Goal: Transaction & Acquisition: Purchase product/service

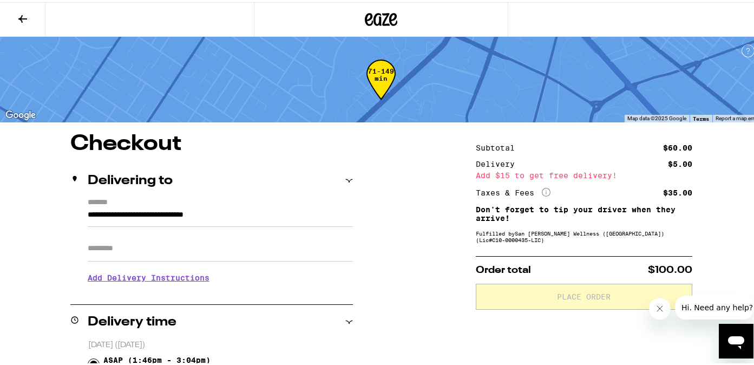
click at [375, 14] on icon at bounding box center [381, 17] width 32 height 19
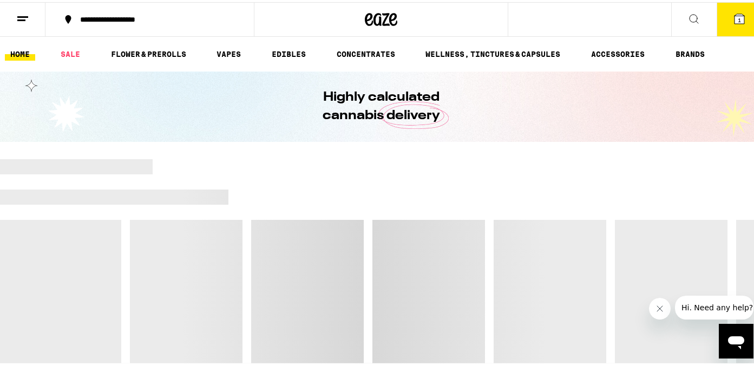
click at [653, 307] on button "Close message from company" at bounding box center [659, 308] width 22 height 22
click at [739, 18] on button "1" at bounding box center [739, 18] width 45 height 34
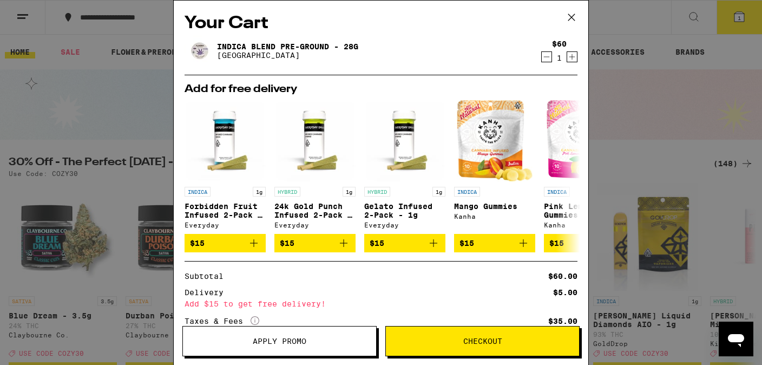
click at [528, 342] on span "Checkout" at bounding box center [482, 341] width 193 height 8
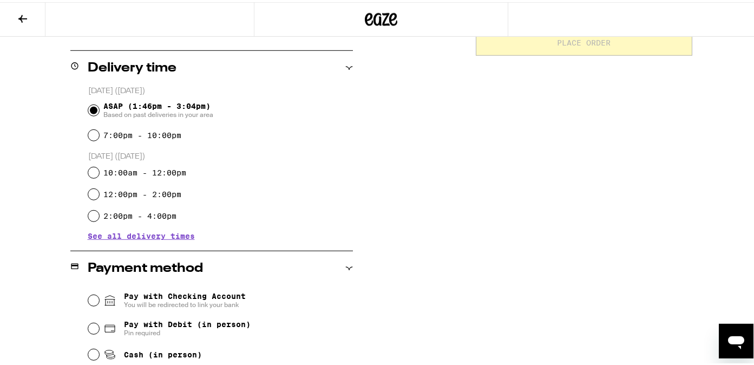
scroll to position [320, 0]
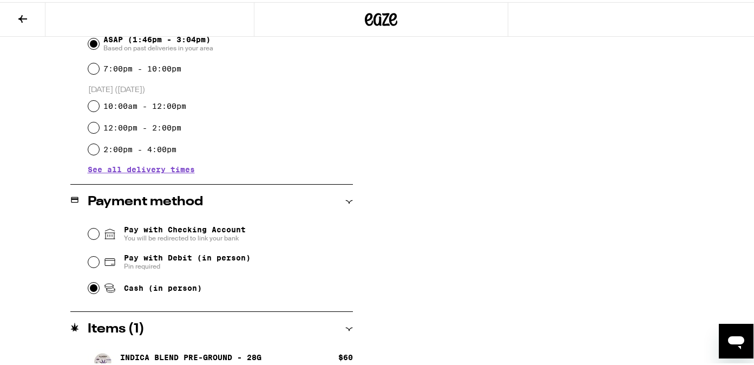
click at [94, 288] on input "Cash (in person)" at bounding box center [93, 285] width 11 height 11
radio input "true"
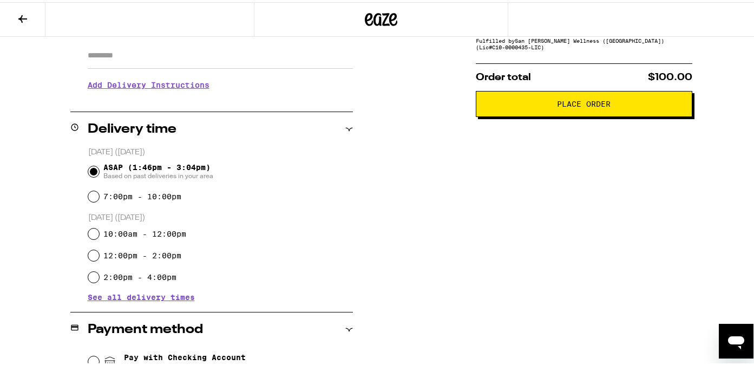
scroll to position [192, 0]
